Goal: Task Accomplishment & Management: Manage account settings

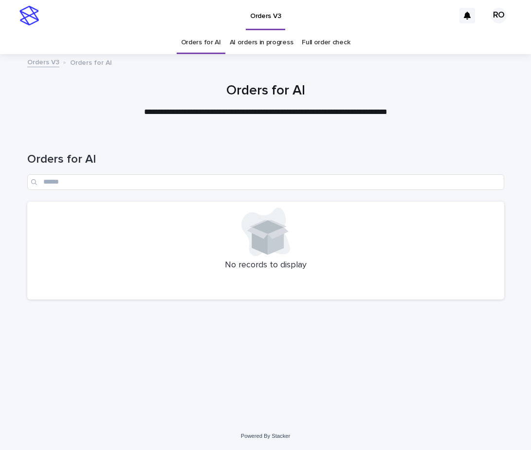
click at [272, 43] on link "AI orders in progress" at bounding box center [262, 42] width 64 height 23
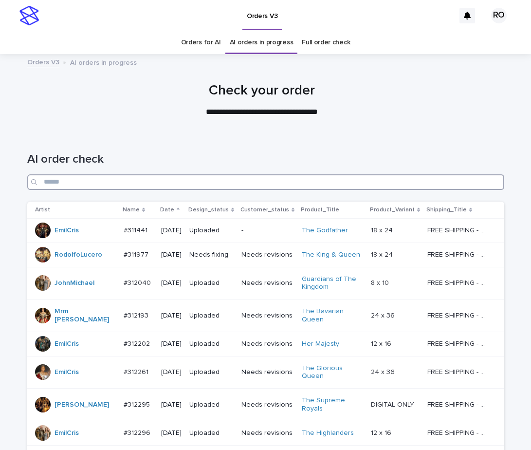
click at [166, 182] on input "Search" at bounding box center [265, 182] width 477 height 16
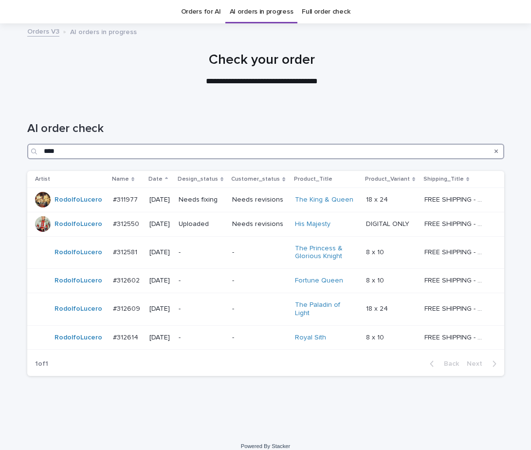
scroll to position [31, 0]
type input "****"
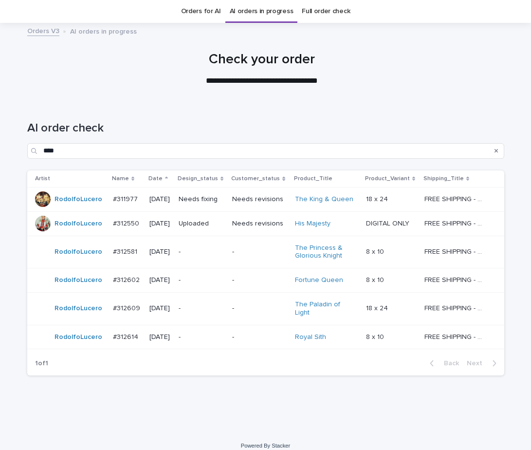
click at [263, 123] on h1 "AI order check" at bounding box center [265, 128] width 477 height 14
click at [257, 207] on div "Needs revisions" at bounding box center [259, 199] width 55 height 16
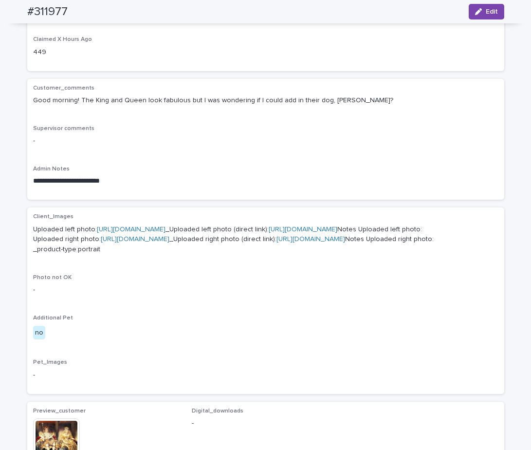
scroll to position [124, 0]
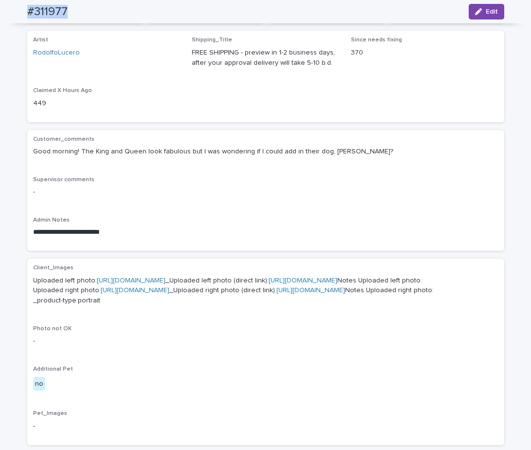
drag, startPoint x: 66, startPoint y: 13, endPoint x: 15, endPoint y: 9, distance: 51.3
click at [15, 9] on div "#311977 Edit" at bounding box center [266, 11] width 524 height 23
copy h2 "#311977"
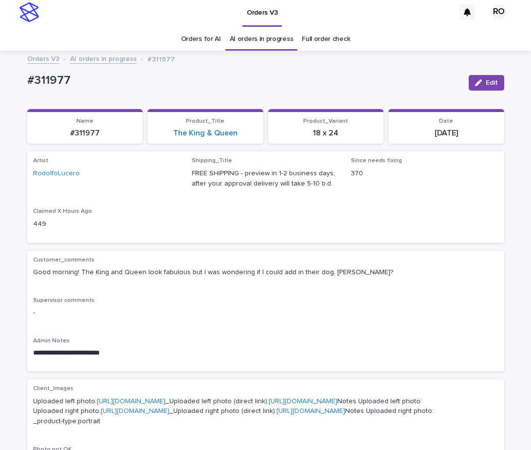
scroll to position [0, 0]
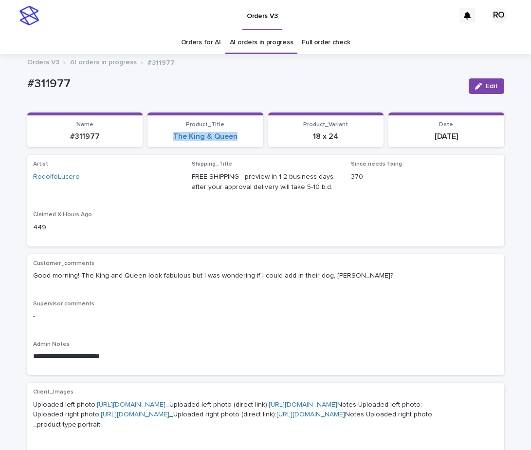
drag, startPoint x: 242, startPoint y: 142, endPoint x: 160, endPoint y: 154, distance: 83.7
click at [167, 140] on section "Product_Title The King & Queen" at bounding box center [206, 129] width 116 height 35
copy link "The King & Queen"
drag, startPoint x: 344, startPoint y: 144, endPoint x: 293, endPoint y: 140, distance: 51.8
click at [297, 142] on section "Product_Variant 18 x 24" at bounding box center [326, 129] width 116 height 35
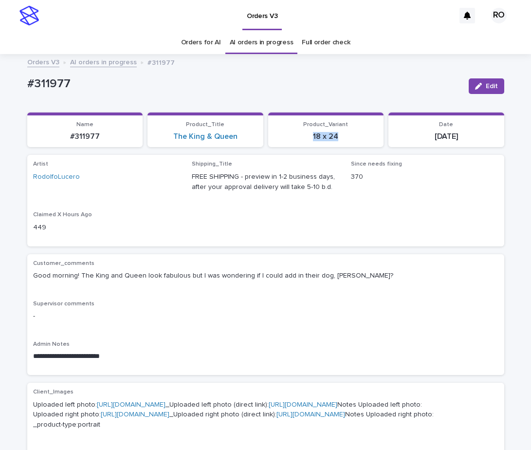
copy p "18 x 24"
drag, startPoint x: 79, startPoint y: 80, endPoint x: 23, endPoint y: 75, distance: 56.2
copy p "#311977"
drag, startPoint x: 481, startPoint y: 84, endPoint x: 529, endPoint y: 67, distance: 51.7
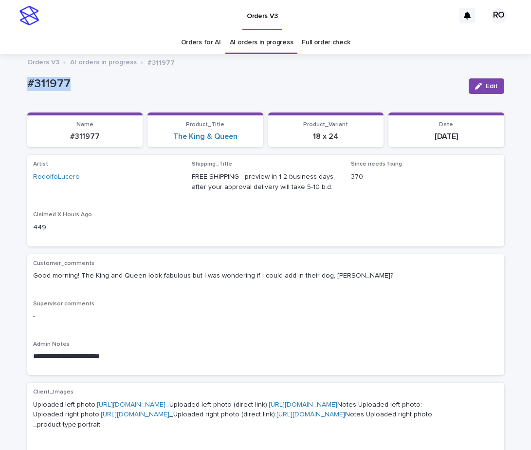
click at [482, 83] on button "Edit" at bounding box center [487, 86] width 36 height 16
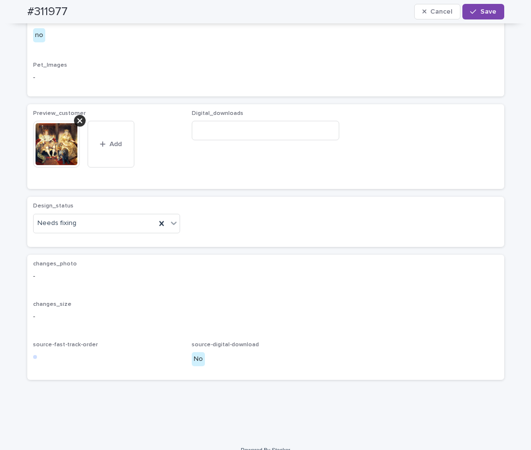
scroll to position [587, 0]
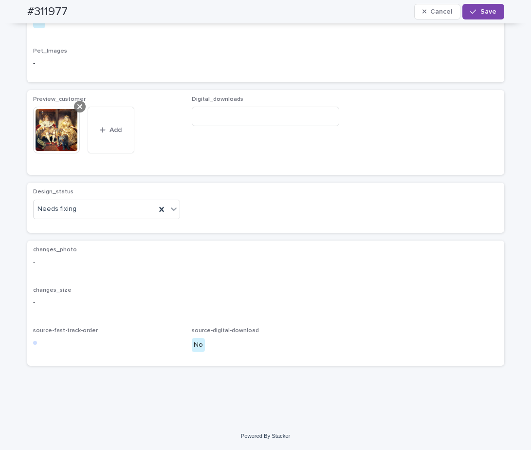
click at [77, 107] on icon at bounding box center [79, 107] width 5 height 8
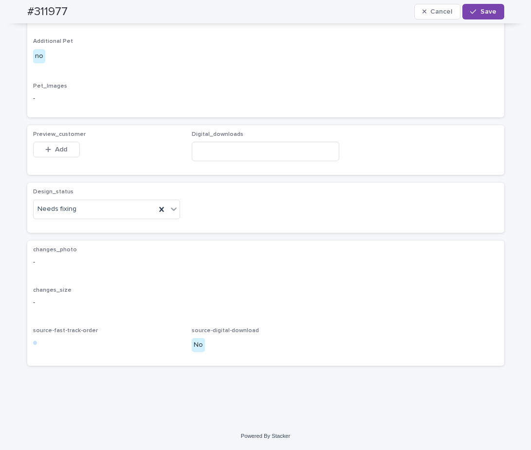
scroll to position [552, 0]
click at [62, 152] on span "Add" at bounding box center [61, 149] width 12 height 7
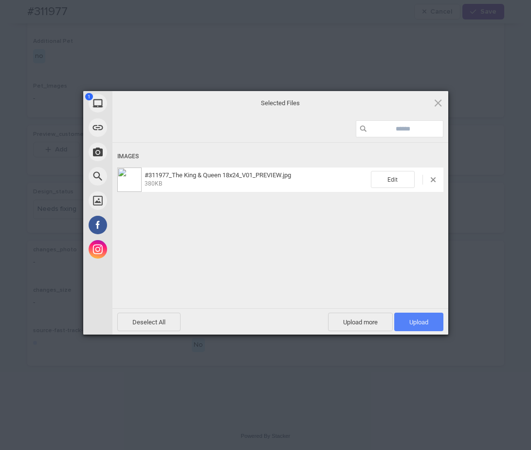
drag, startPoint x: 420, startPoint y: 318, endPoint x: 414, endPoint y: 320, distance: 5.7
click at [419, 319] on span "Upload 1" at bounding box center [418, 321] width 19 height 7
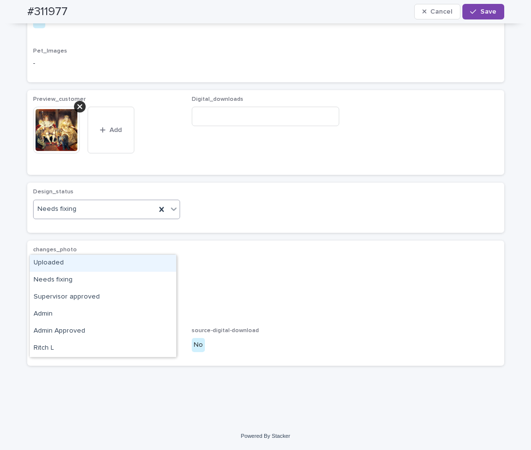
click at [137, 217] on div "Needs fixing" at bounding box center [95, 209] width 123 height 16
click at [128, 269] on div "Uploaded" at bounding box center [103, 263] width 147 height 17
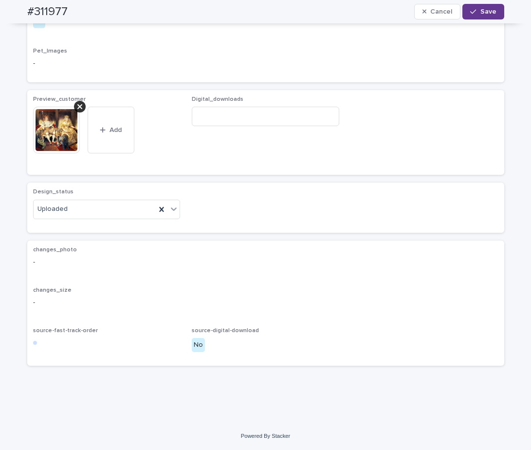
click at [492, 11] on span "Save" at bounding box center [489, 11] width 16 height 7
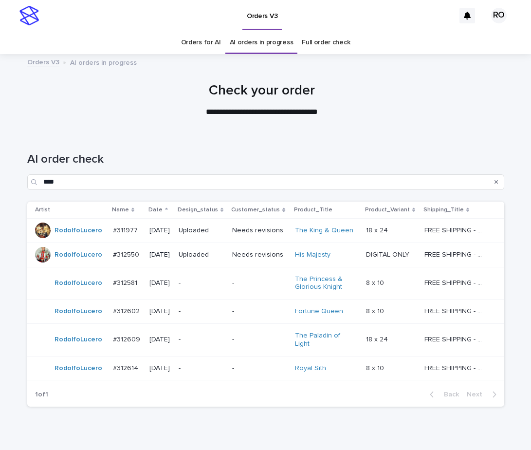
click at [215, 283] on p "-" at bounding box center [202, 283] width 46 height 8
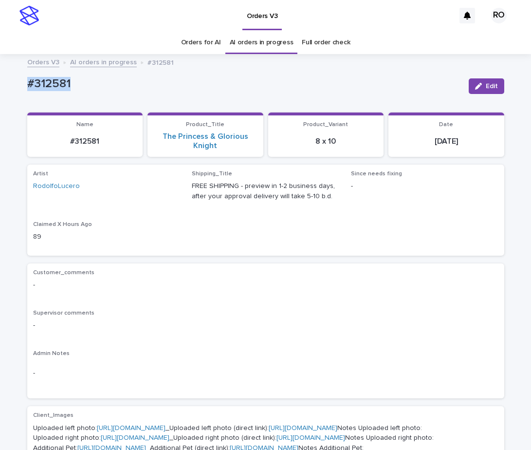
drag, startPoint x: 84, startPoint y: 85, endPoint x: 14, endPoint y: 82, distance: 69.7
copy p "#312581"
click at [490, 85] on span "Edit" at bounding box center [492, 86] width 12 height 7
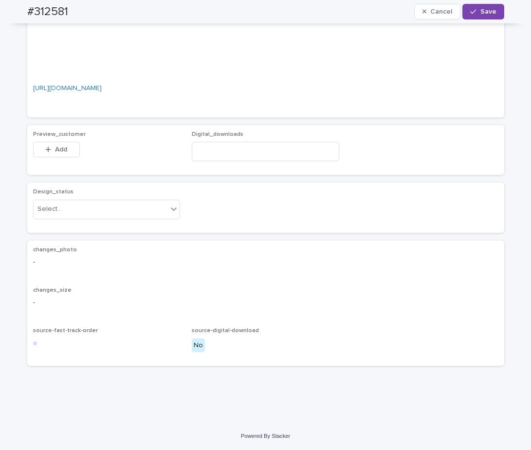
scroll to position [693, 0]
click at [50, 157] on button "Add" at bounding box center [56, 150] width 47 height 16
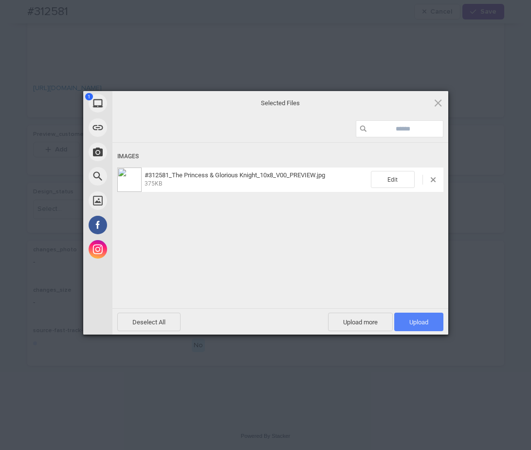
click at [413, 322] on span "Upload 1" at bounding box center [418, 321] width 19 height 7
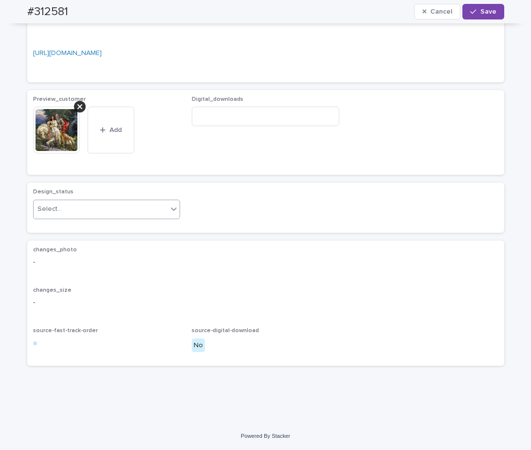
click at [169, 214] on icon at bounding box center [174, 209] width 10 height 10
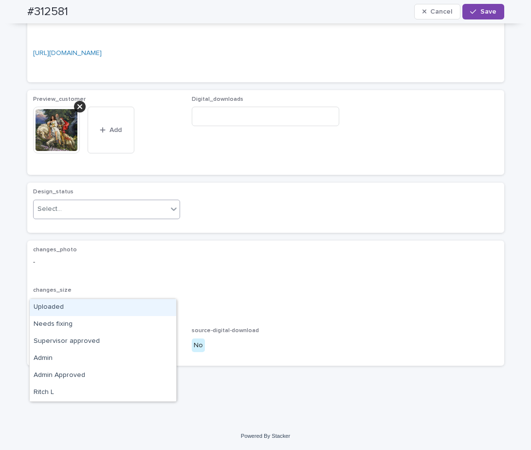
drag, startPoint x: 153, startPoint y: 314, endPoint x: 157, endPoint y: 308, distance: 7.3
click at [152, 314] on div "Uploaded" at bounding box center [103, 307] width 147 height 17
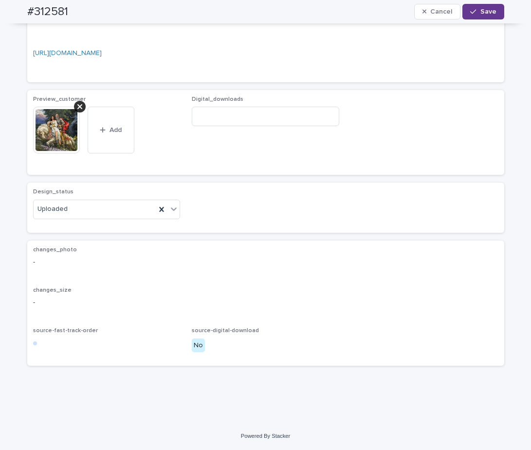
click at [485, 14] on span "Save" at bounding box center [489, 11] width 16 height 7
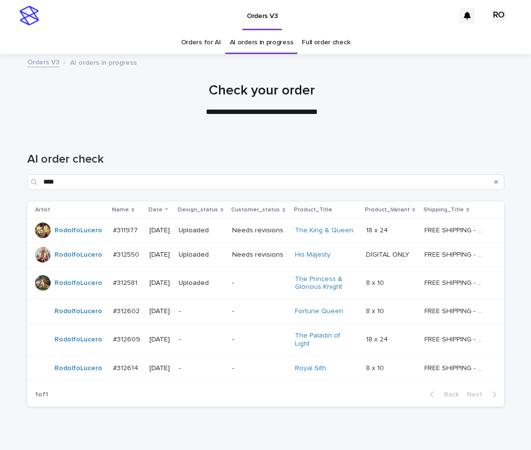
click at [241, 280] on p "-" at bounding box center [259, 283] width 55 height 8
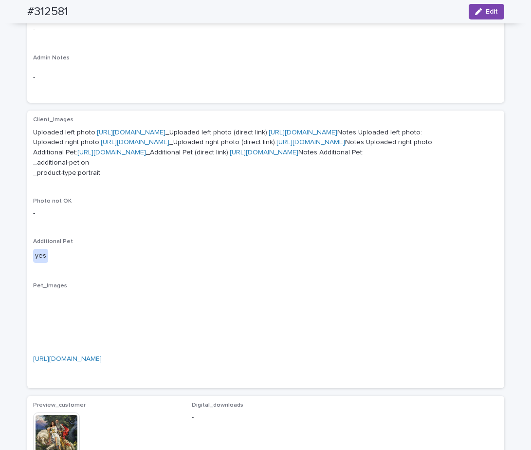
scroll to position [293, 0]
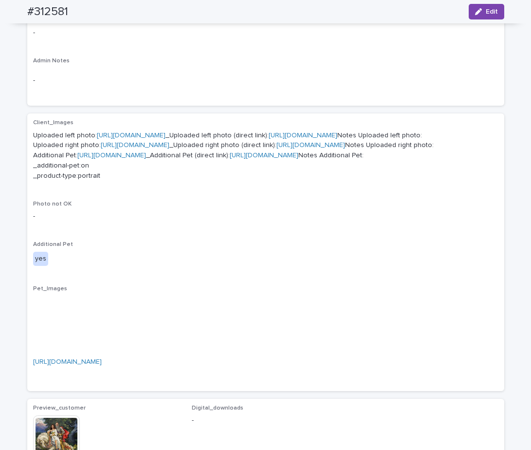
click at [146, 159] on link "[URL][DOMAIN_NAME]" at bounding box center [111, 155] width 69 height 7
click at [477, 17] on button "Edit" at bounding box center [487, 12] width 36 height 16
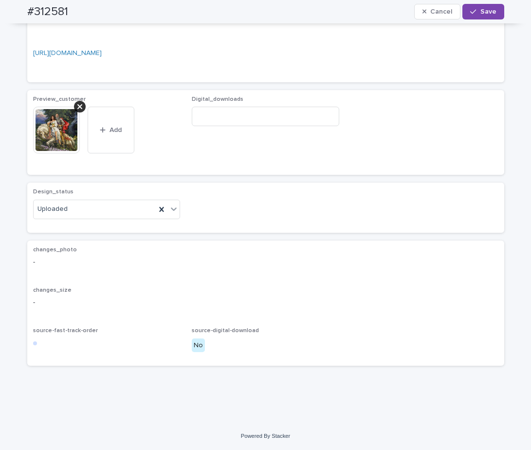
scroll to position [773, 0]
click at [79, 105] on div at bounding box center [80, 107] width 12 height 12
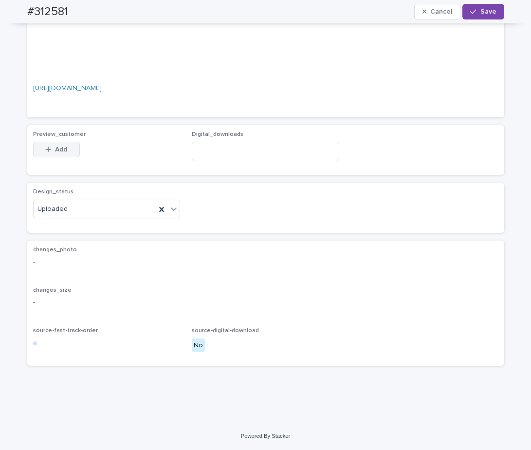
scroll to position [738, 0]
click at [63, 149] on span "Add" at bounding box center [61, 149] width 12 height 7
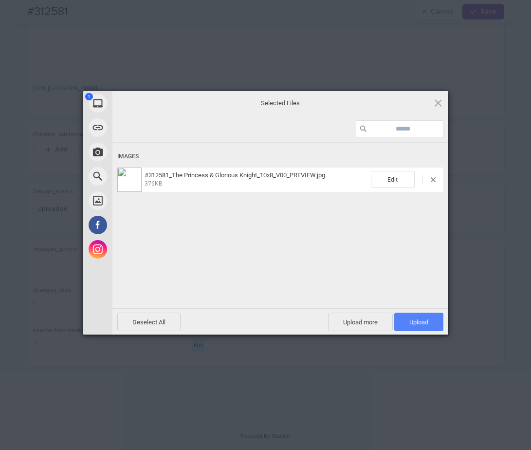
click at [412, 319] on span "Upload 1" at bounding box center [418, 321] width 19 height 7
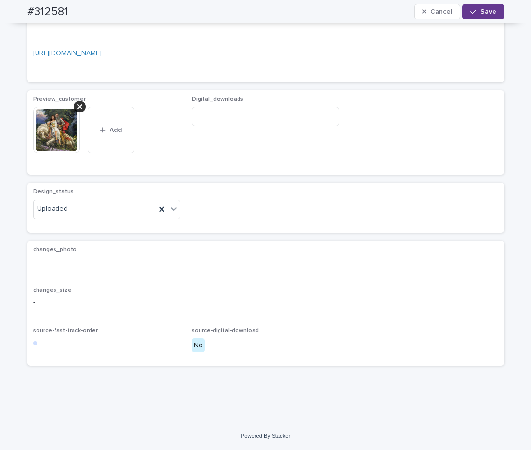
drag, startPoint x: 482, startPoint y: 17, endPoint x: 468, endPoint y: 15, distance: 13.8
click at [482, 17] on button "Save" at bounding box center [483, 12] width 41 height 16
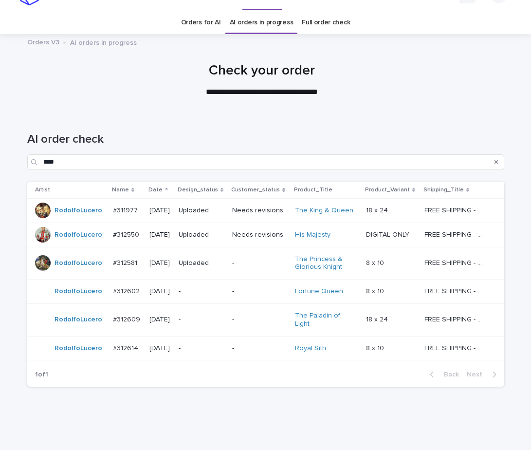
scroll to position [33, 0]
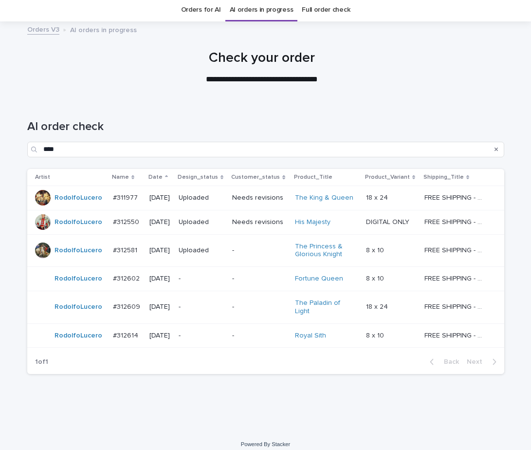
click at [224, 285] on div "-" at bounding box center [202, 279] width 46 height 16
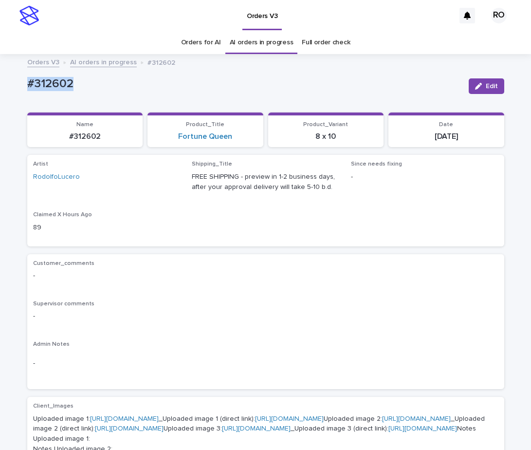
drag, startPoint x: 75, startPoint y: 91, endPoint x: 13, endPoint y: 90, distance: 62.3
copy p "#312602"
click at [379, 288] on div "Customer_comments -" at bounding box center [265, 274] width 465 height 29
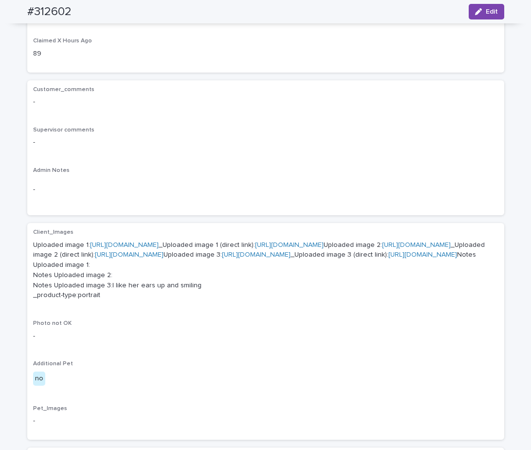
scroll to position [176, 0]
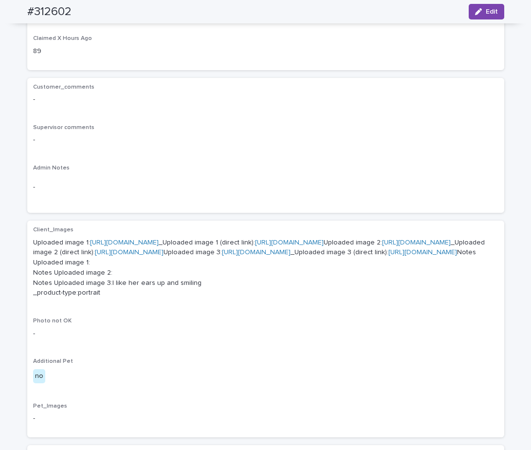
click at [159, 240] on link "[URL][DOMAIN_NAME]" at bounding box center [124, 242] width 69 height 7
click at [382, 246] on link "[URL][DOMAIN_NAME]" at bounding box center [416, 242] width 69 height 7
click at [222, 256] on link "[URL][DOMAIN_NAME]" at bounding box center [256, 252] width 69 height 7
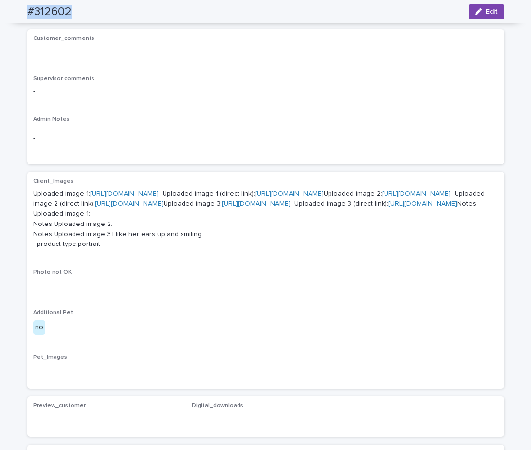
drag, startPoint x: 82, startPoint y: 16, endPoint x: 1, endPoint y: 36, distance: 82.8
click at [23, 16] on div "#312602 Edit" at bounding box center [266, 11] width 524 height 23
drag, startPoint x: 249, startPoint y: 92, endPoint x: 230, endPoint y: 81, distance: 22.2
click at [245, 93] on p "-" at bounding box center [265, 91] width 465 height 10
drag, startPoint x: 76, startPoint y: 12, endPoint x: 16, endPoint y: 0, distance: 61.5
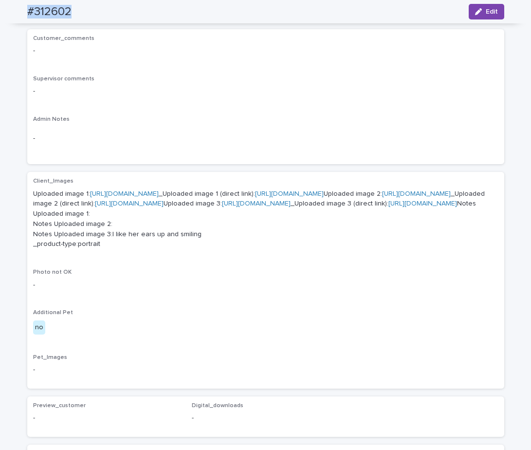
click at [19, 6] on div "#312602 Edit" at bounding box center [266, 11] width 524 height 23
copy h2 "#312602"
drag, startPoint x: 260, startPoint y: 84, endPoint x: 252, endPoint y: 86, distance: 8.4
click at [256, 87] on div "-" at bounding box center [265, 90] width 465 height 12
drag, startPoint x: 81, startPoint y: 14, endPoint x: 7, endPoint y: 0, distance: 75.7
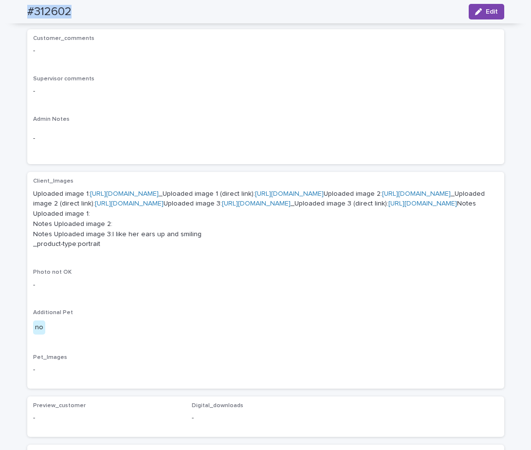
click at [10, 15] on div "#312602 Edit" at bounding box center [266, 11] width 524 height 23
copy h2 "#312602"
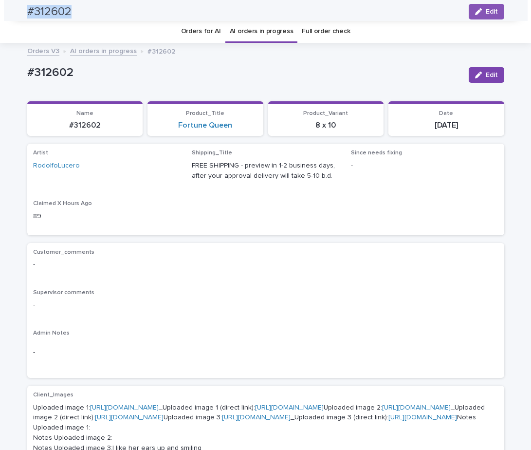
scroll to position [0, 0]
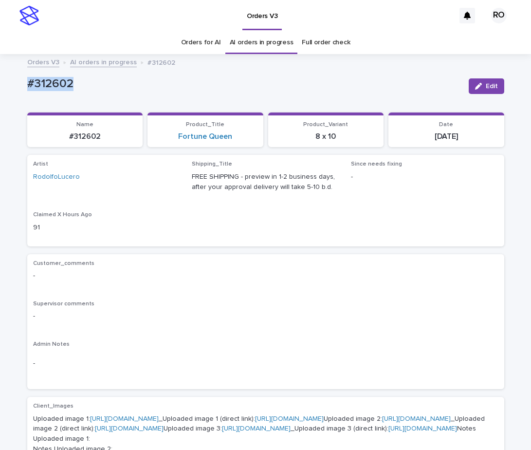
drag, startPoint x: 81, startPoint y: 83, endPoint x: 3, endPoint y: 87, distance: 78.0
copy p "#312602"
drag, startPoint x: 480, startPoint y: 85, endPoint x: 531, endPoint y: 80, distance: 51.3
click at [481, 84] on div "button" at bounding box center [480, 86] width 11 height 7
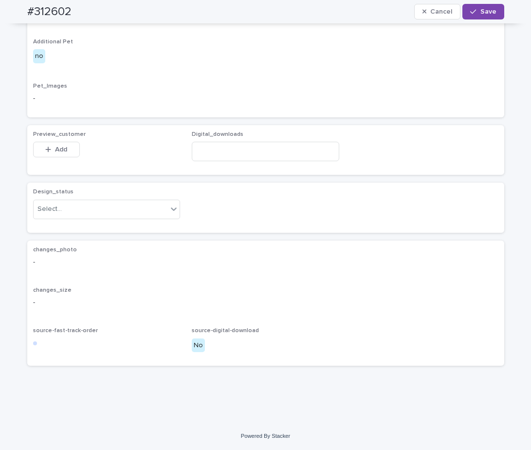
scroll to position [657, 0]
click at [58, 150] on span "Add" at bounding box center [61, 149] width 12 height 7
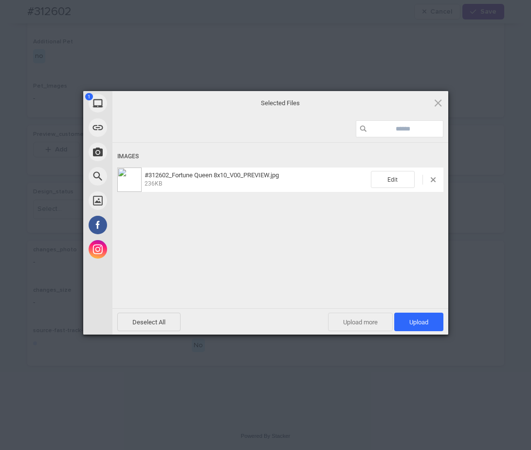
drag, startPoint x: 419, startPoint y: 324, endPoint x: 390, endPoint y: 327, distance: 28.3
click at [418, 325] on span "Upload 1" at bounding box center [418, 321] width 19 height 7
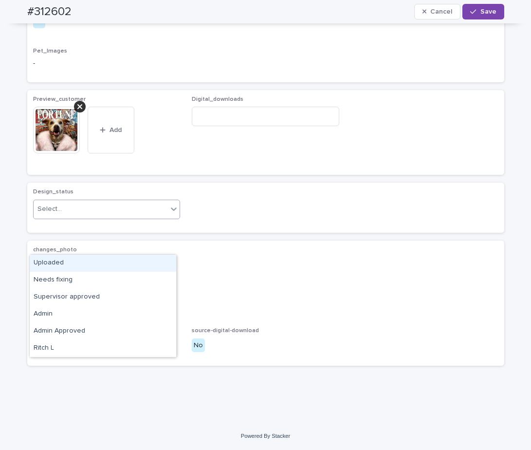
drag, startPoint x: 139, startPoint y: 247, endPoint x: 132, endPoint y: 261, distance: 15.5
click at [139, 217] on div "Select..." at bounding box center [101, 209] width 134 height 16
click at [132, 262] on div "Uploaded" at bounding box center [103, 263] width 147 height 17
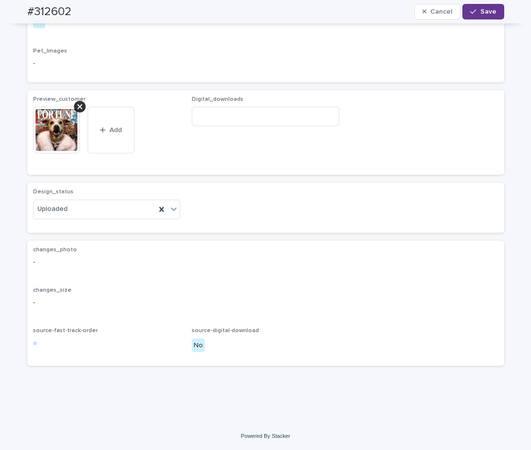
click at [489, 17] on button "Save" at bounding box center [483, 12] width 41 height 16
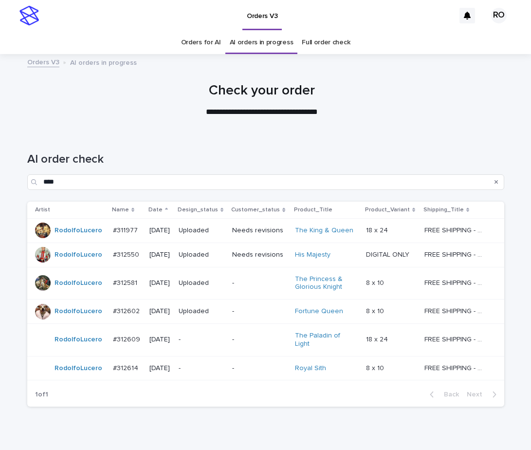
click at [206, 335] on p "-" at bounding box center [202, 339] width 46 height 8
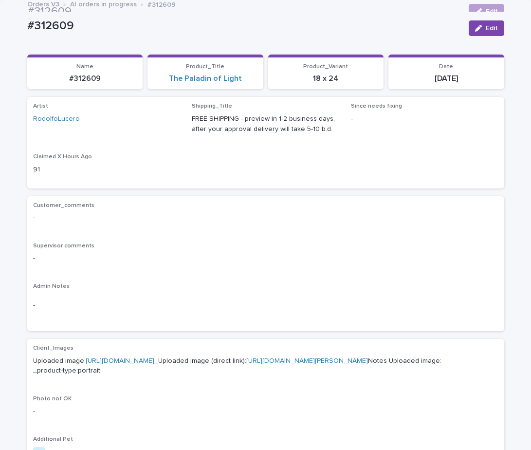
scroll to position [56, 0]
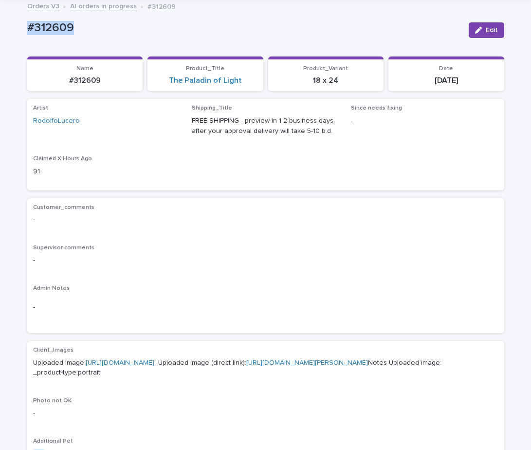
drag, startPoint x: 80, startPoint y: 29, endPoint x: 16, endPoint y: 11, distance: 66.7
click at [17, 31] on div "Loading... Saving… Loading... Saving… #312609 Edit #312609 Edit Sorry, there wa…" at bounding box center [265, 403] width 531 height 799
click at [154, 360] on link "[URL][DOMAIN_NAME]" at bounding box center [120, 362] width 69 height 7
drag, startPoint x: 117, startPoint y: 80, endPoint x: 53, endPoint y: 80, distance: 63.8
click at [54, 81] on p "#312609" at bounding box center [85, 80] width 104 height 9
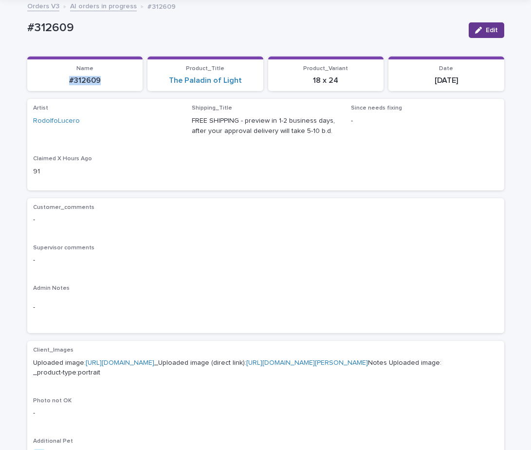
click at [492, 29] on span "Edit" at bounding box center [492, 30] width 12 height 7
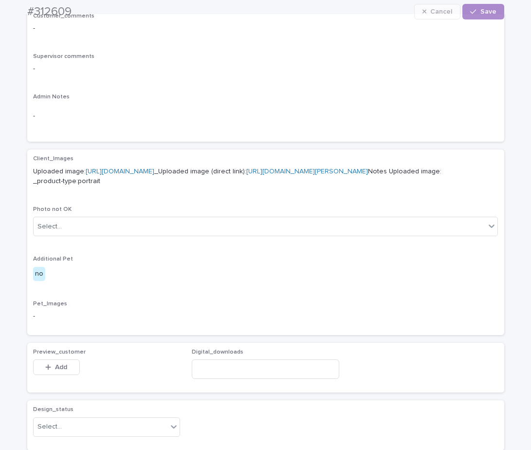
scroll to position [516, 0]
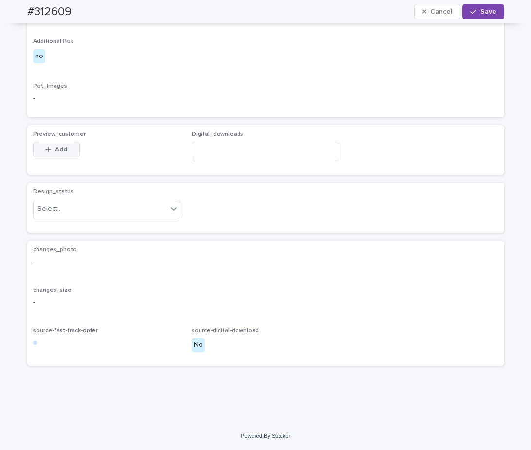
click at [59, 150] on span "Add" at bounding box center [61, 149] width 12 height 7
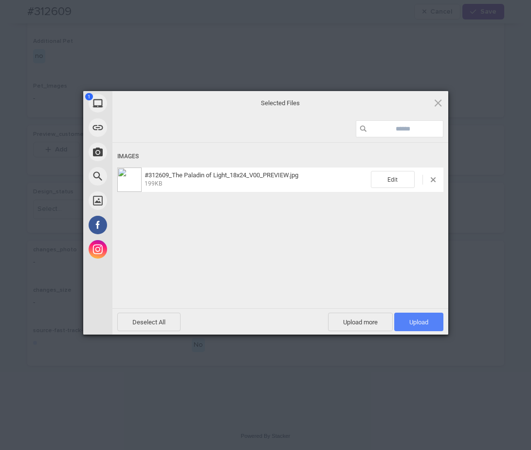
click at [420, 321] on span "Upload 1" at bounding box center [418, 321] width 19 height 7
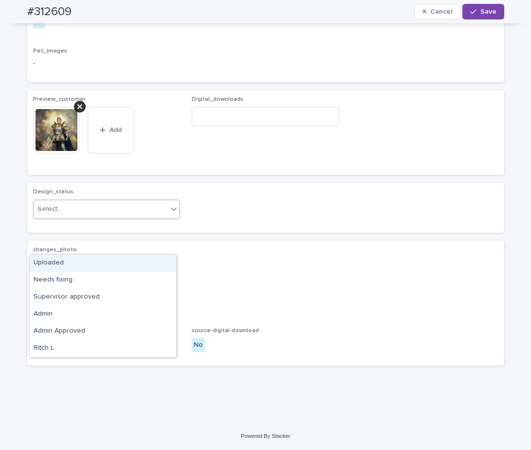
click at [170, 218] on div at bounding box center [174, 209] width 12 height 18
click at [158, 269] on div "Uploaded" at bounding box center [103, 263] width 147 height 17
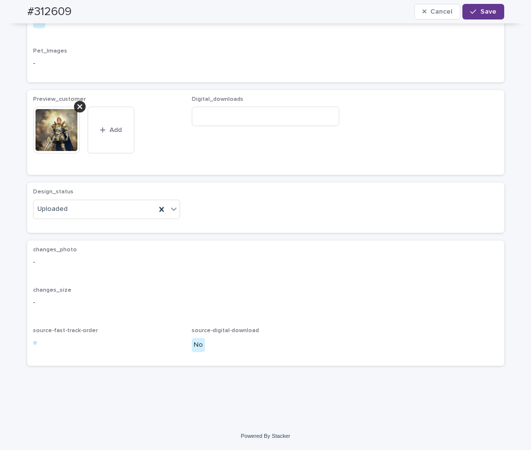
drag, startPoint x: 483, startPoint y: 12, endPoint x: 476, endPoint y: 11, distance: 7.9
click at [483, 13] on span "Save" at bounding box center [489, 11] width 16 height 7
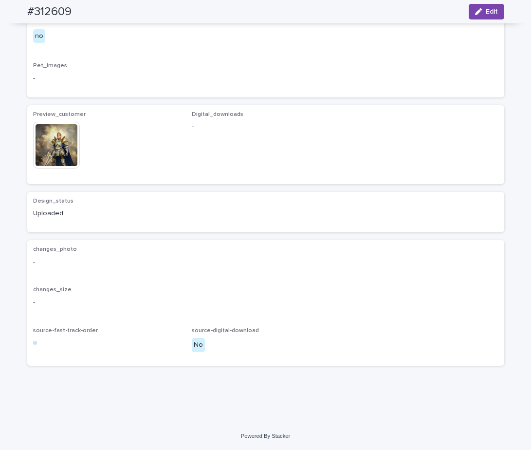
scroll to position [503, 0]
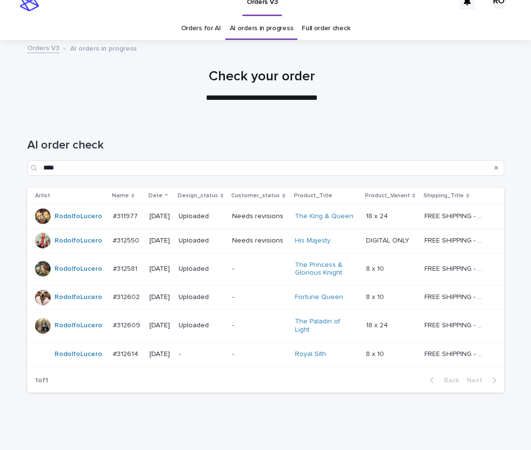
scroll to position [33, 0]
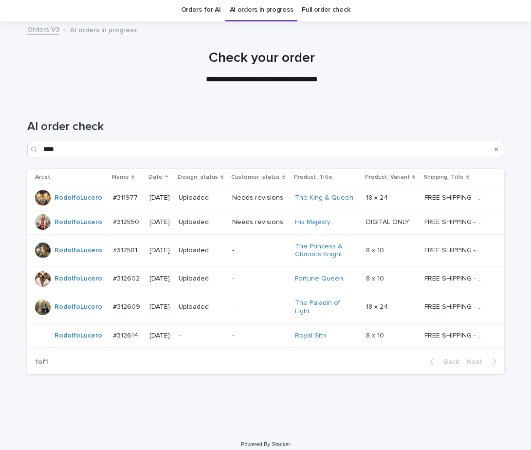
click at [224, 332] on p "-" at bounding box center [202, 336] width 46 height 8
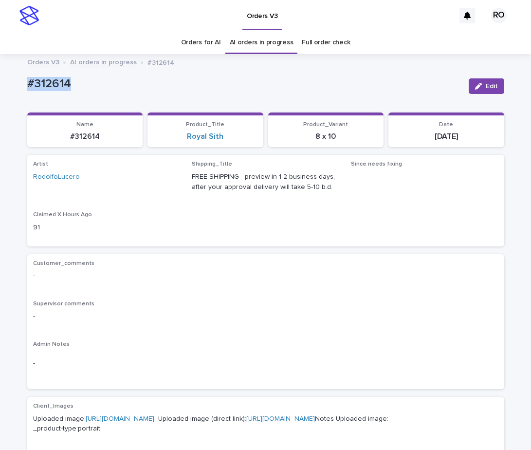
drag, startPoint x: 74, startPoint y: 88, endPoint x: 19, endPoint y: 82, distance: 55.3
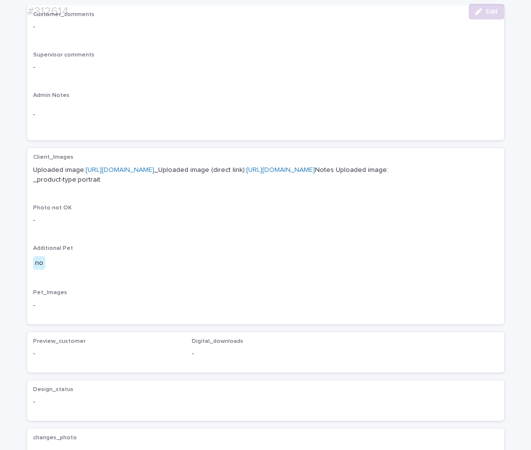
scroll to position [498, 0]
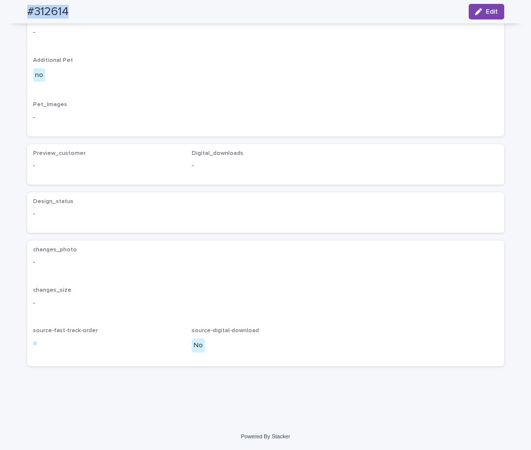
drag, startPoint x: 74, startPoint y: 10, endPoint x: 20, endPoint y: 5, distance: 53.8
click at [18, 11] on div "#312614 Edit" at bounding box center [266, 11] width 524 height 23
click at [486, 15] on button "Edit" at bounding box center [487, 12] width 36 height 16
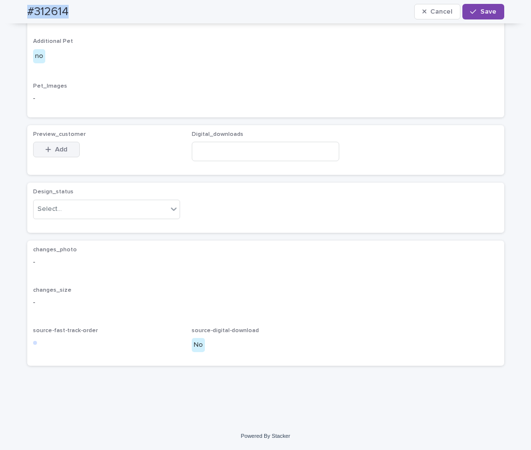
click at [70, 157] on button "Add" at bounding box center [56, 150] width 47 height 16
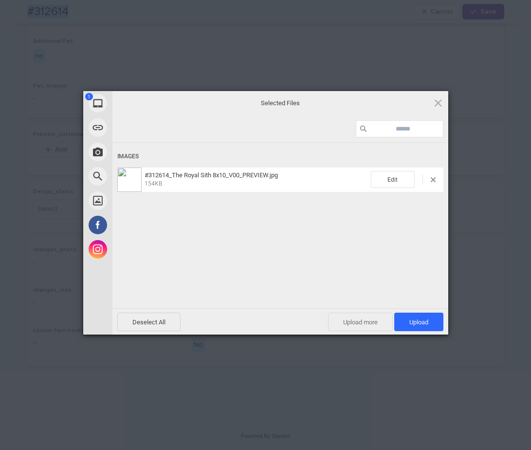
drag, startPoint x: 421, startPoint y: 319, endPoint x: 386, endPoint y: 321, distance: 34.6
click at [419, 319] on span "Upload 1" at bounding box center [418, 321] width 19 height 7
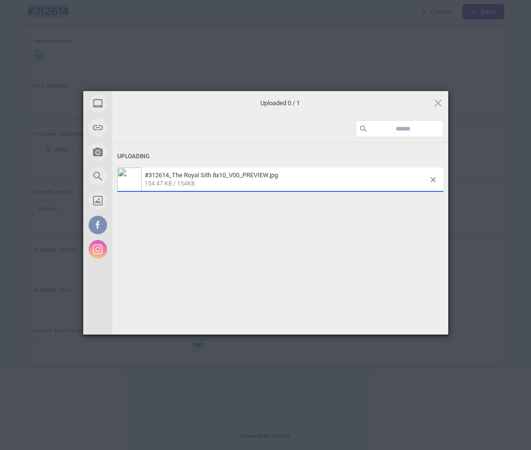
scroll to position [515, 0]
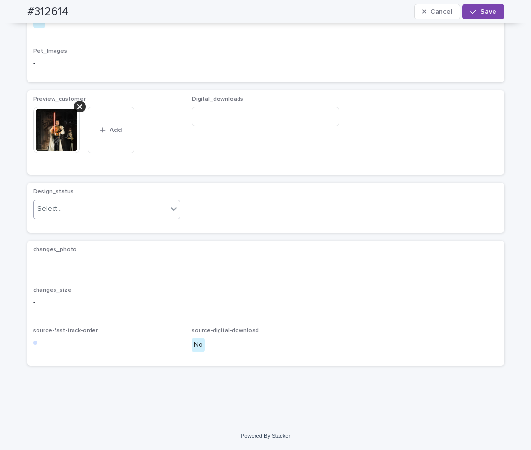
click at [152, 217] on div "Select..." at bounding box center [101, 209] width 134 height 16
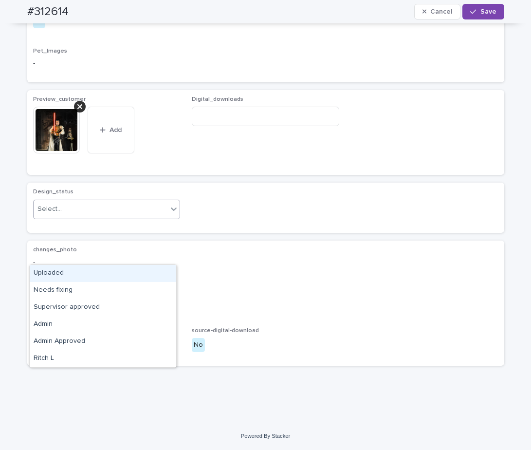
click at [142, 276] on div "Uploaded" at bounding box center [103, 273] width 147 height 17
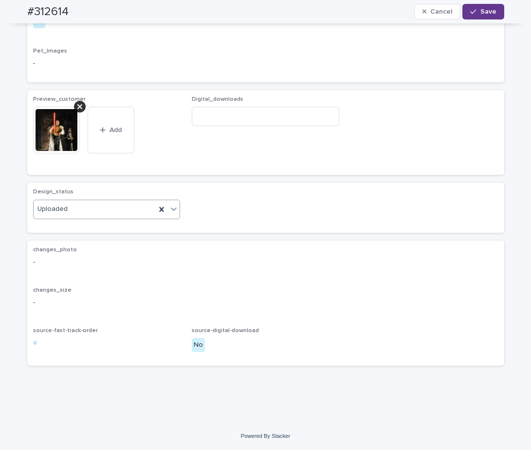
click at [482, 14] on span "Save" at bounding box center [489, 11] width 16 height 7
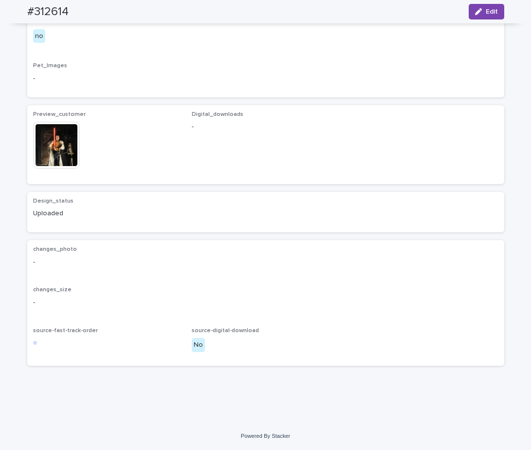
scroll to position [503, 0]
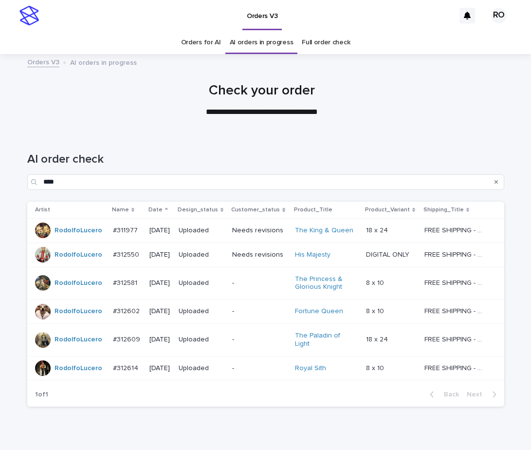
click at [243, 45] on link "AI orders in progress" at bounding box center [262, 42] width 64 height 23
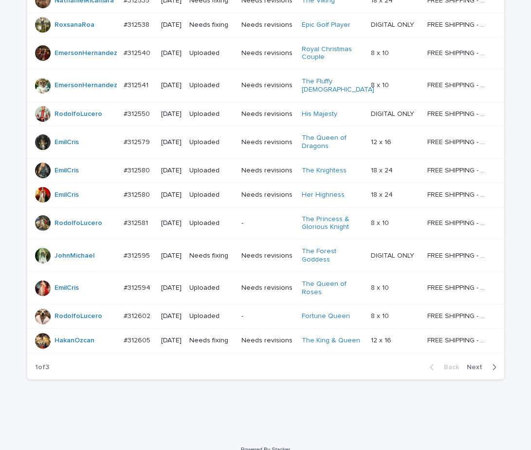
scroll to position [729, 0]
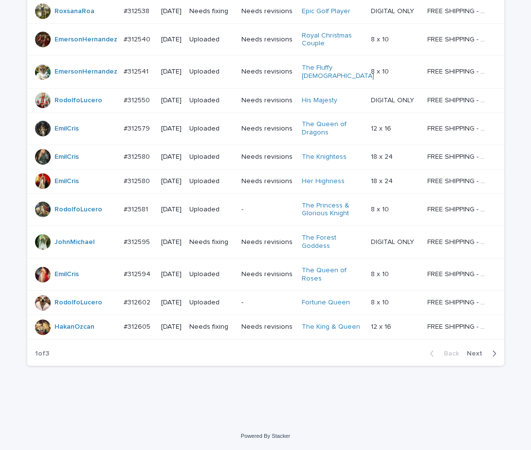
click at [479, 352] on span "Next" at bounding box center [477, 353] width 21 height 7
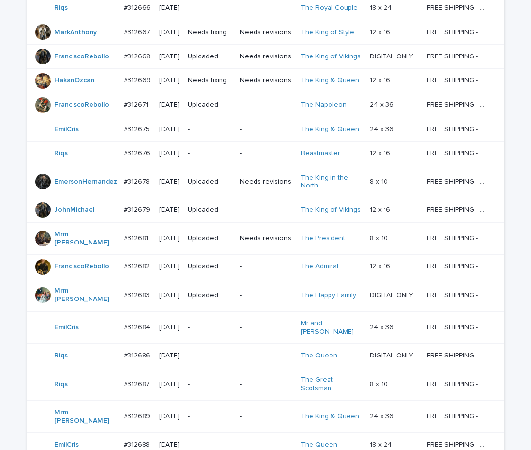
scroll to position [664, 0]
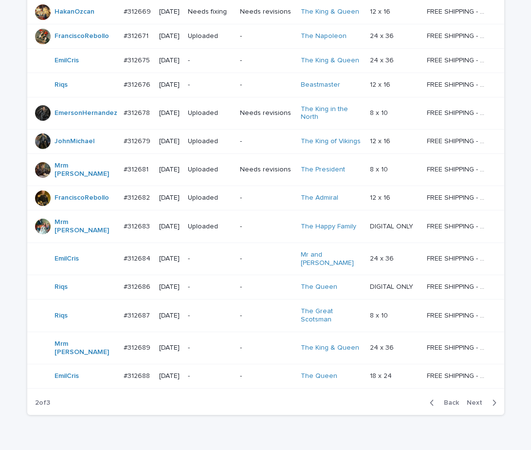
click at [483, 399] on span "Next" at bounding box center [477, 402] width 21 height 7
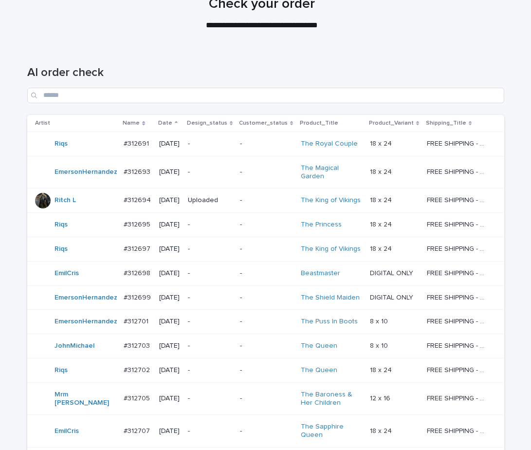
scroll to position [72, 0]
